Goal: Information Seeking & Learning: Learn about a topic

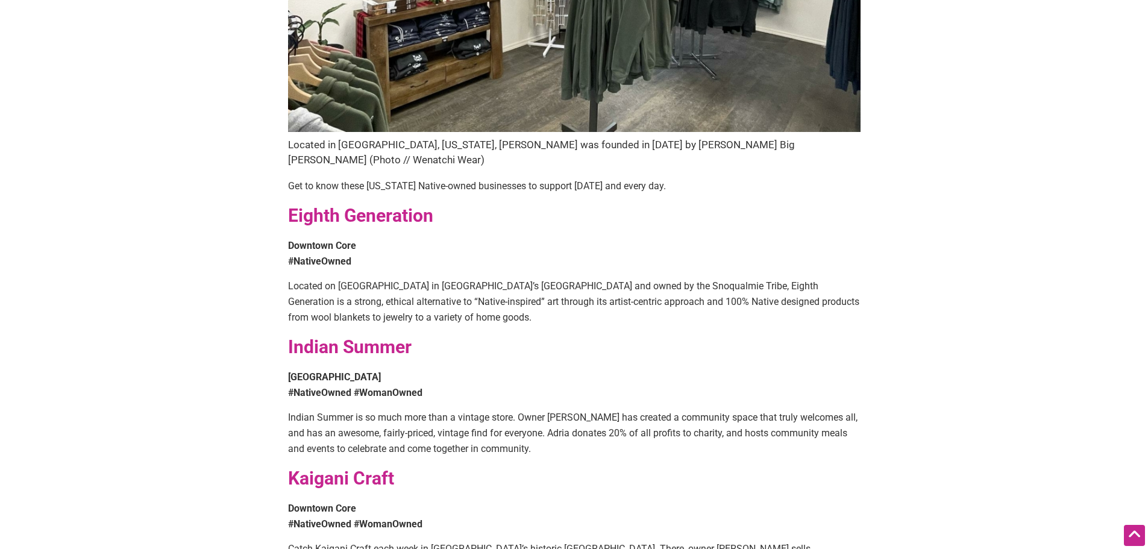
scroll to position [482, 0]
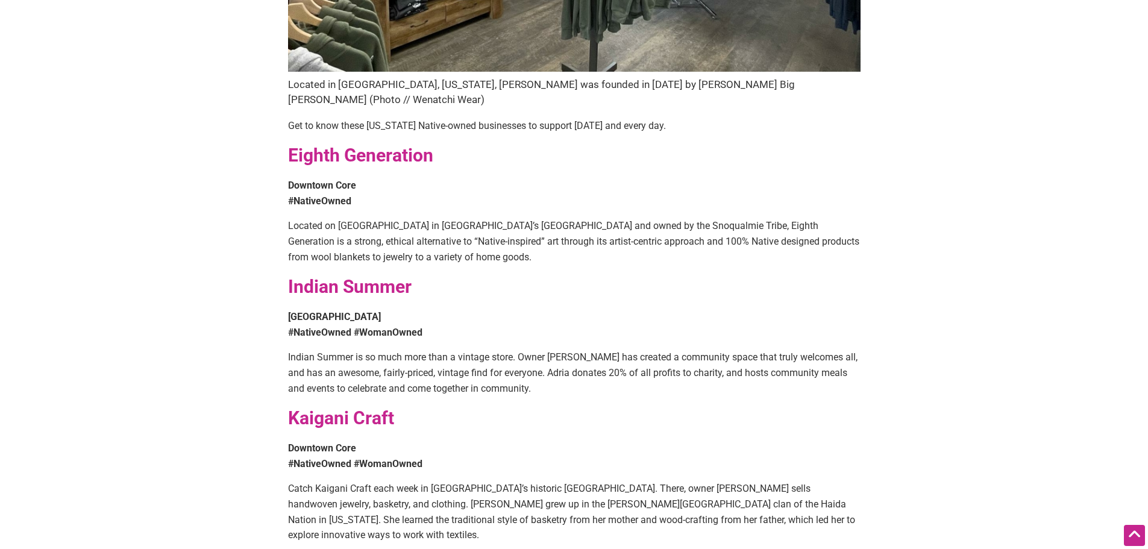
drag, startPoint x: 355, startPoint y: 281, endPoint x: 341, endPoint y: 268, distance: 19.2
drag, startPoint x: 341, startPoint y: 268, endPoint x: 360, endPoint y: 269, distance: 19.4
click at [360, 276] on strong "Indian Summer" at bounding box center [350, 286] width 124 height 21
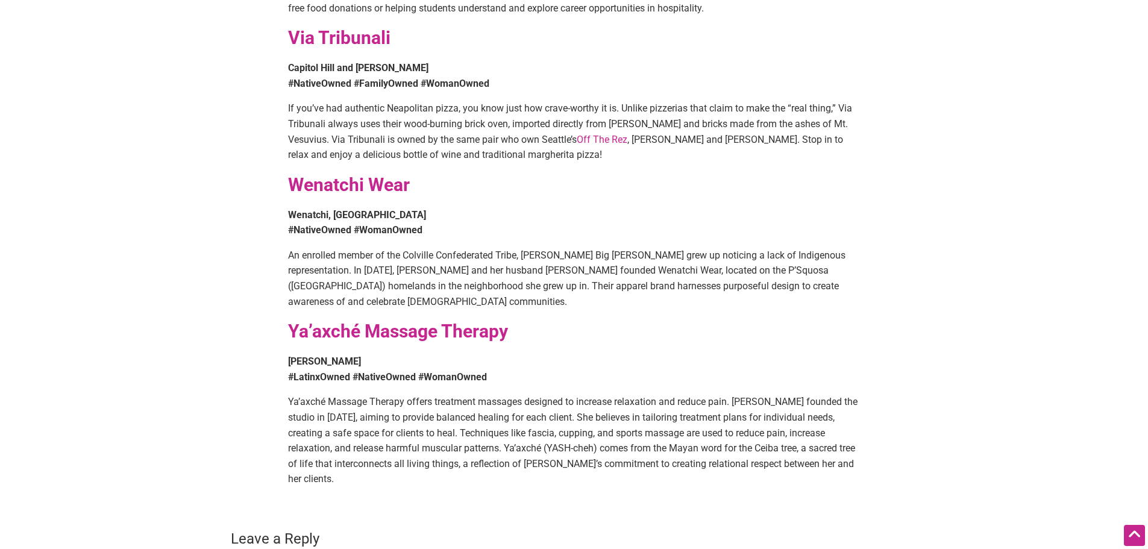
scroll to position [1989, 0]
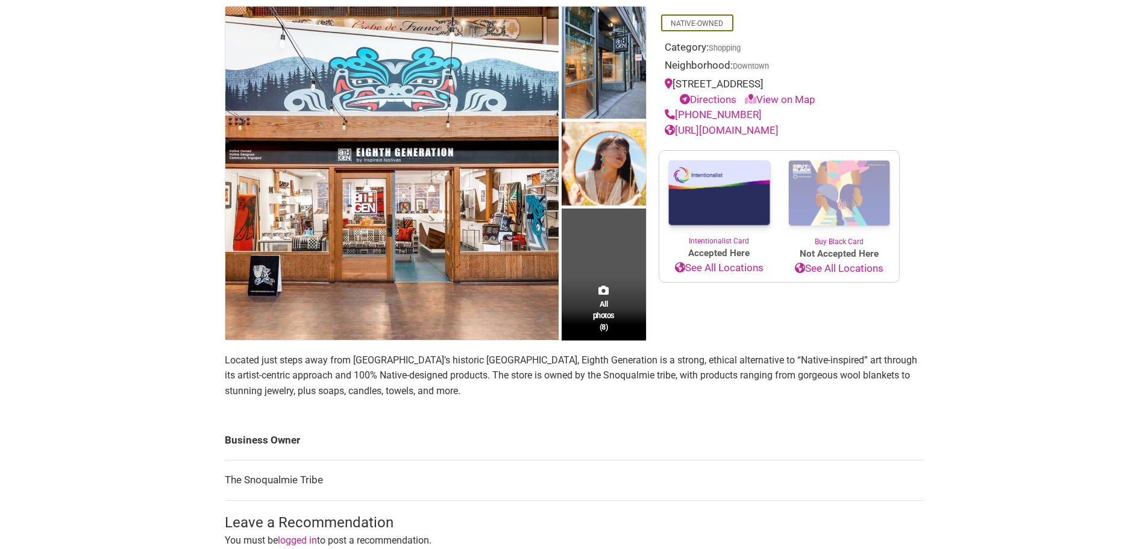
scroll to position [121, 0]
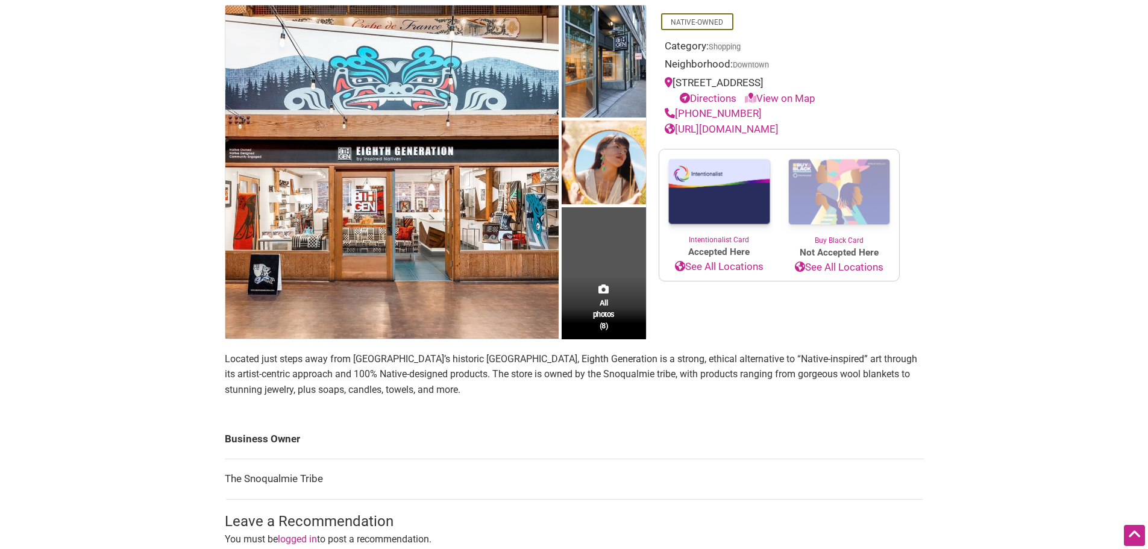
click at [750, 131] on link "https://eighthgeneration.com/" at bounding box center [722, 129] width 114 height 12
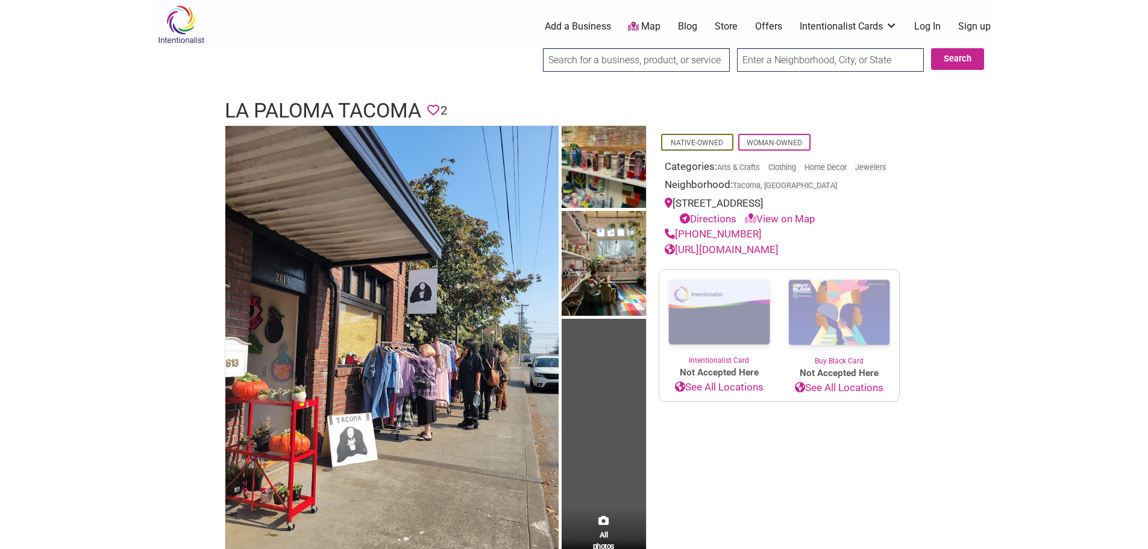
click at [740, 256] on link "https://www.lapalomamarketplace.com/" at bounding box center [722, 249] width 114 height 12
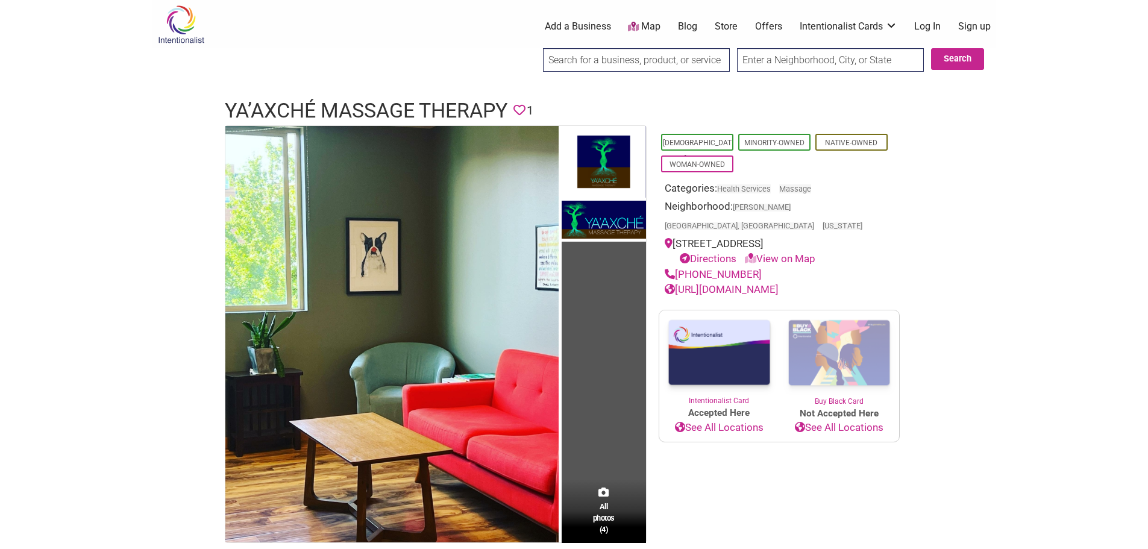
click at [724, 283] on link "[URL][DOMAIN_NAME]" at bounding box center [722, 289] width 114 height 12
